Goal: Task Accomplishment & Management: Manage account settings

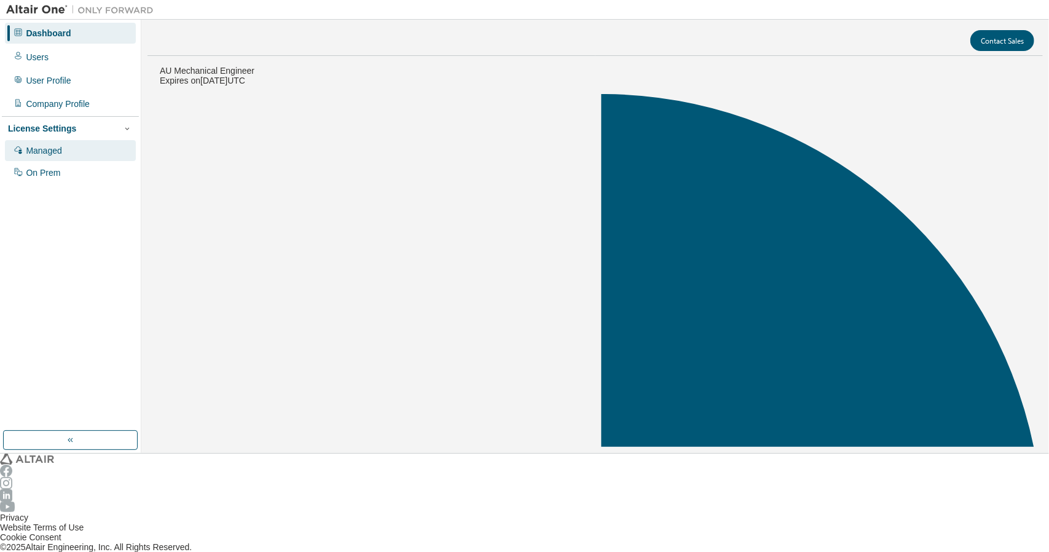
click at [39, 146] on div "Managed" at bounding box center [44, 151] width 36 height 10
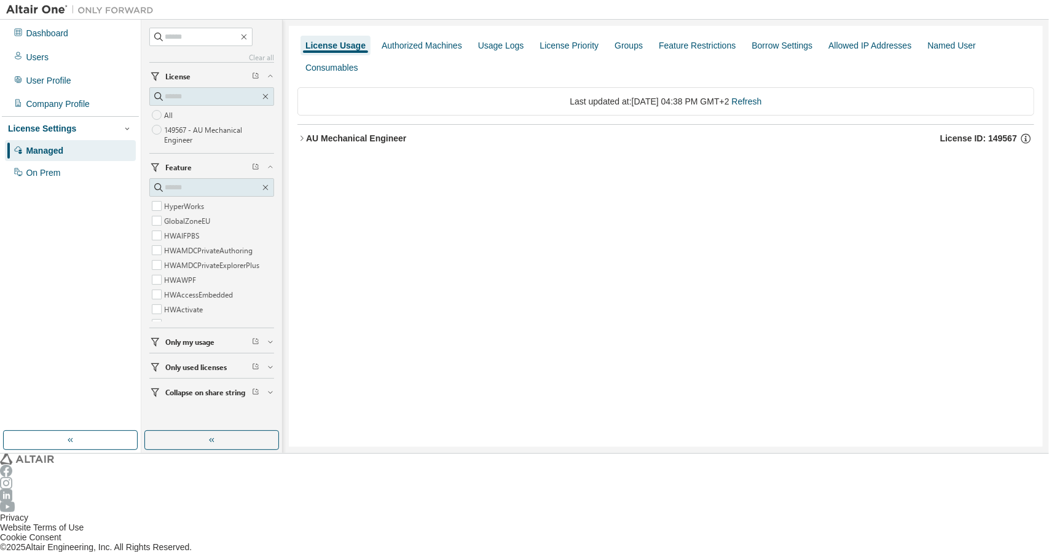
click at [299, 134] on icon "button" at bounding box center [301, 138] width 9 height 9
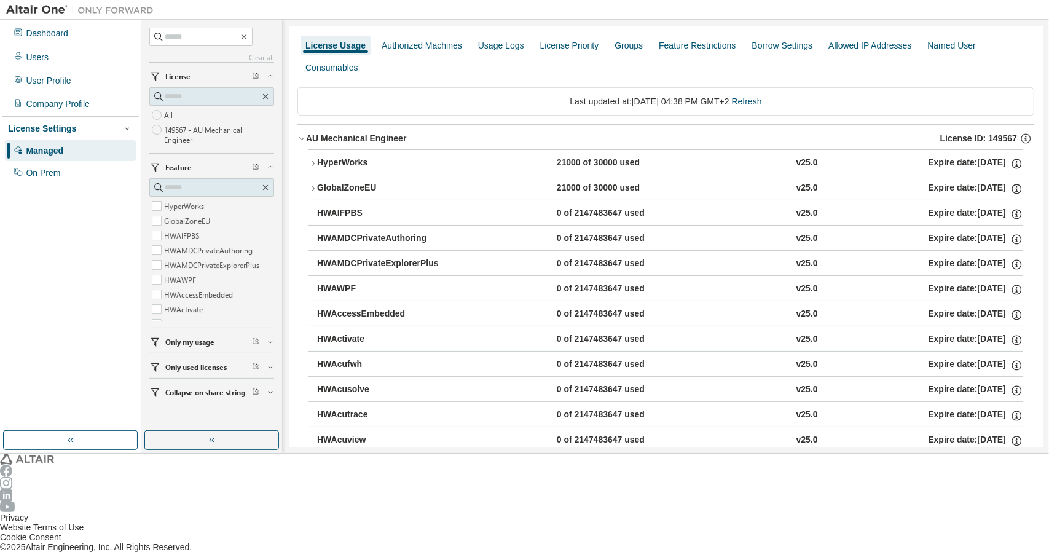
click at [311, 186] on icon "button" at bounding box center [312, 188] width 3 height 5
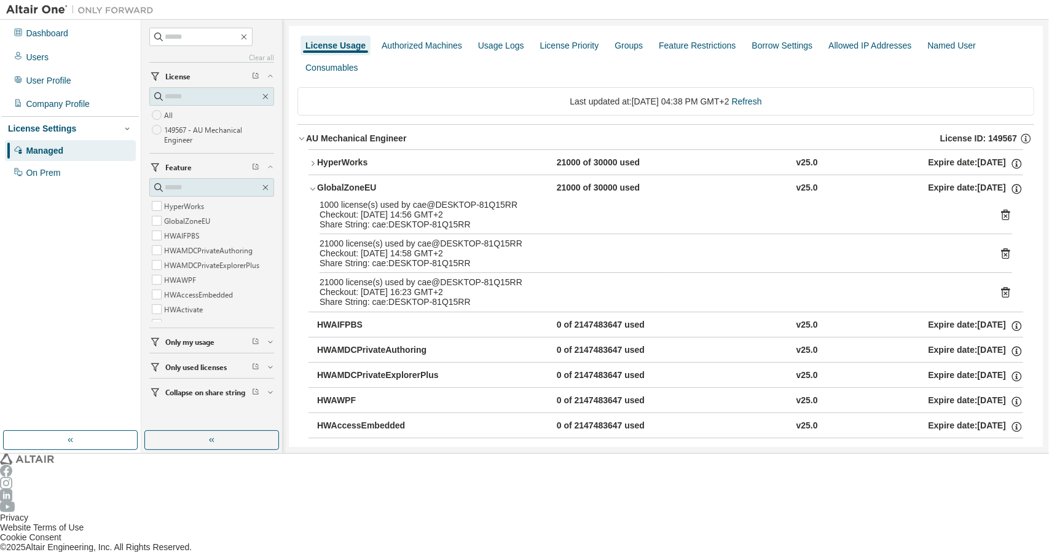
click at [308, 159] on icon "button" at bounding box center [312, 163] width 9 height 9
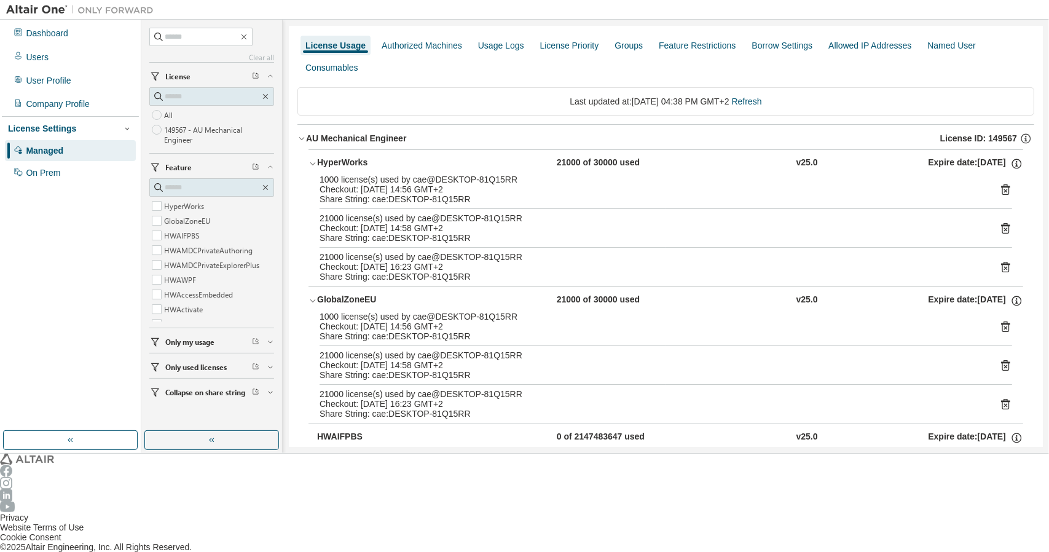
click at [308, 159] on icon "button" at bounding box center [312, 163] width 9 height 9
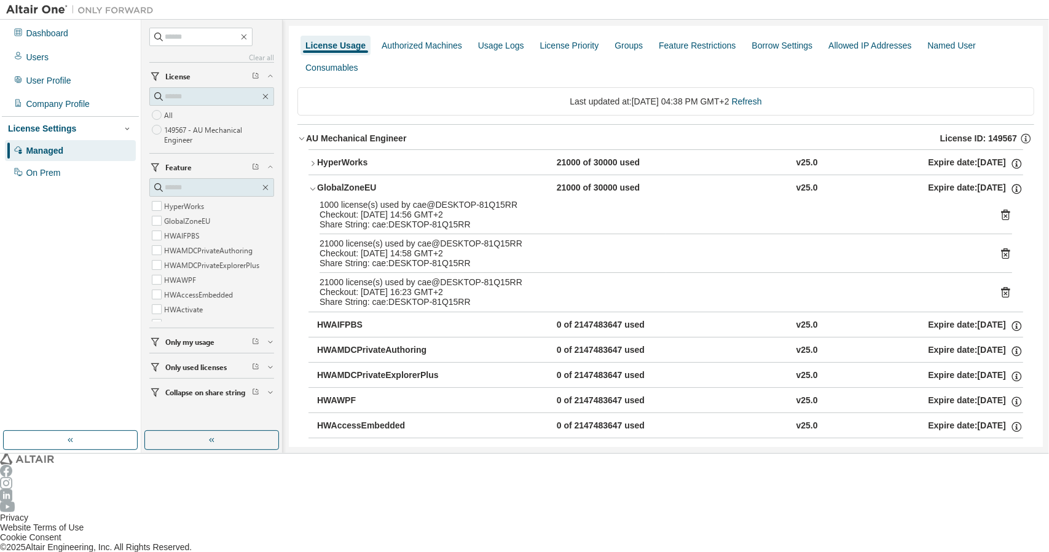
click at [310, 184] on icon "button" at bounding box center [312, 188] width 9 height 9
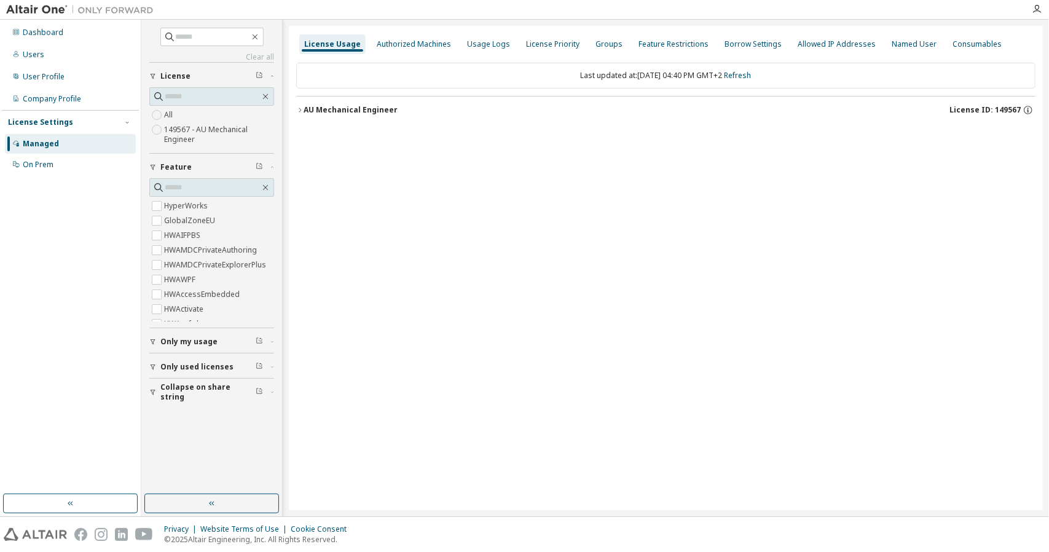
click at [302, 108] on icon "button" at bounding box center [299, 109] width 7 height 7
